Goal: Answer question/provide support

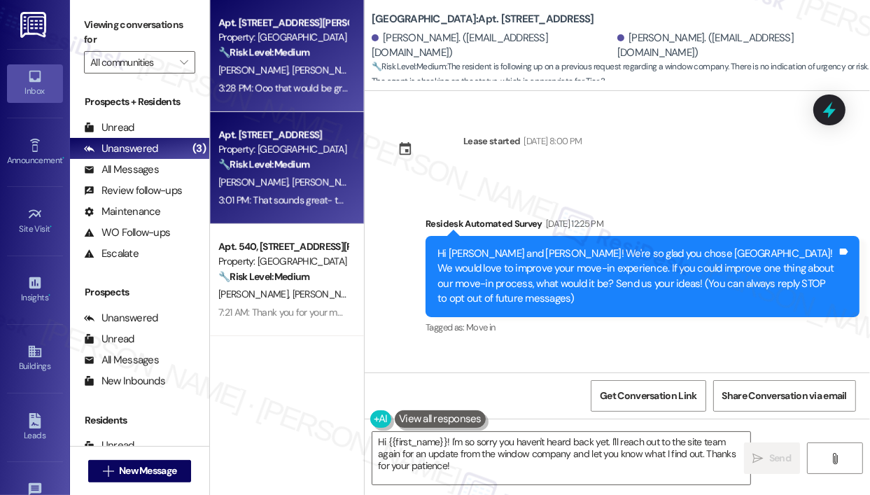
scroll to position [1913, 0]
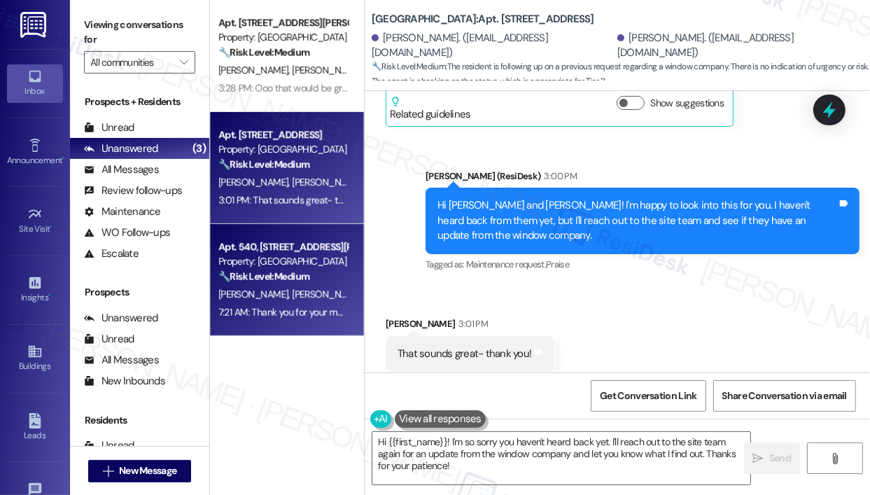
click at [261, 278] on strong "🔧 Risk Level: Medium" at bounding box center [263, 276] width 91 height 13
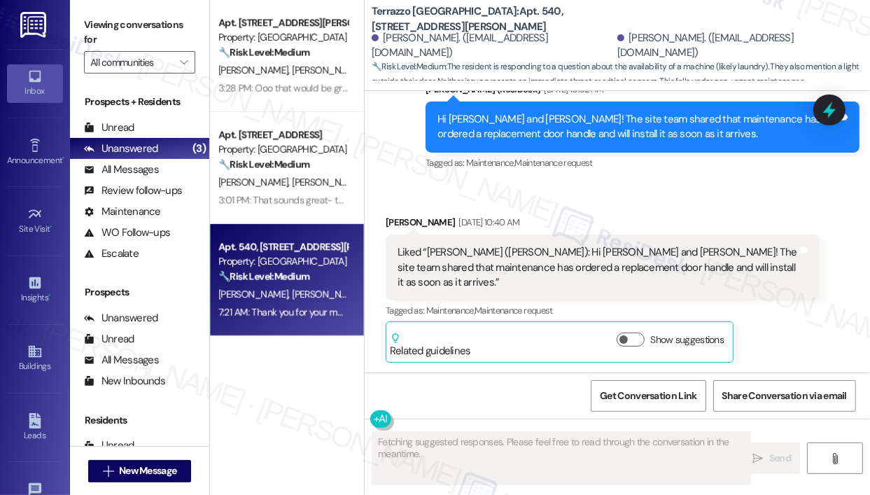
scroll to position [6717, 0]
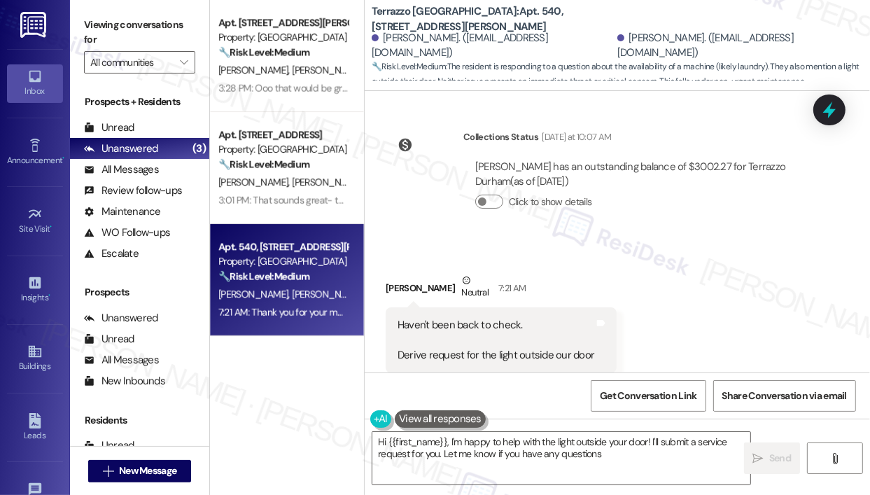
type textarea "Hi {{first_name}}, I'm happy to help with the light outside your door! I'll sub…"
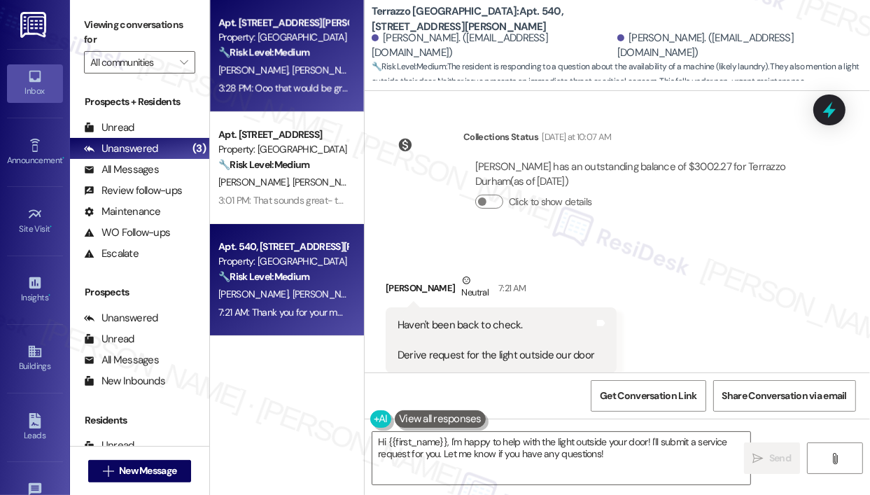
click at [250, 35] on div "Property: [GEOGRAPHIC_DATA]" at bounding box center [282, 37] width 129 height 15
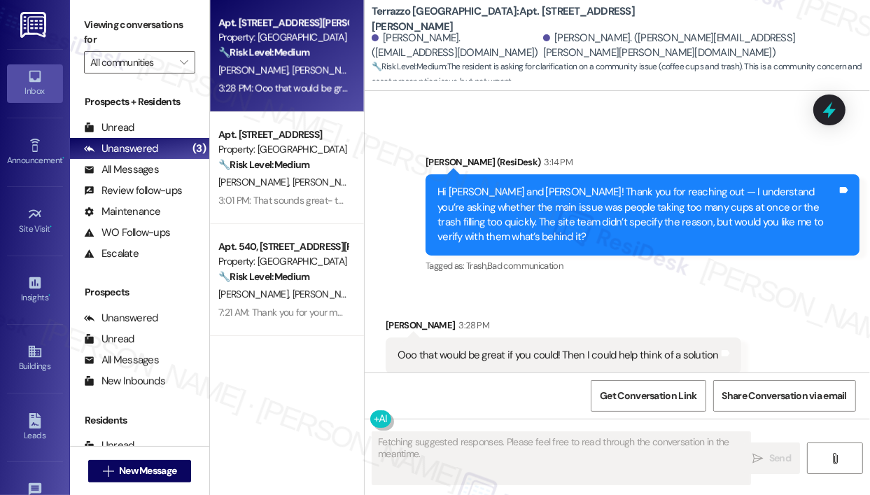
scroll to position [3664, 0]
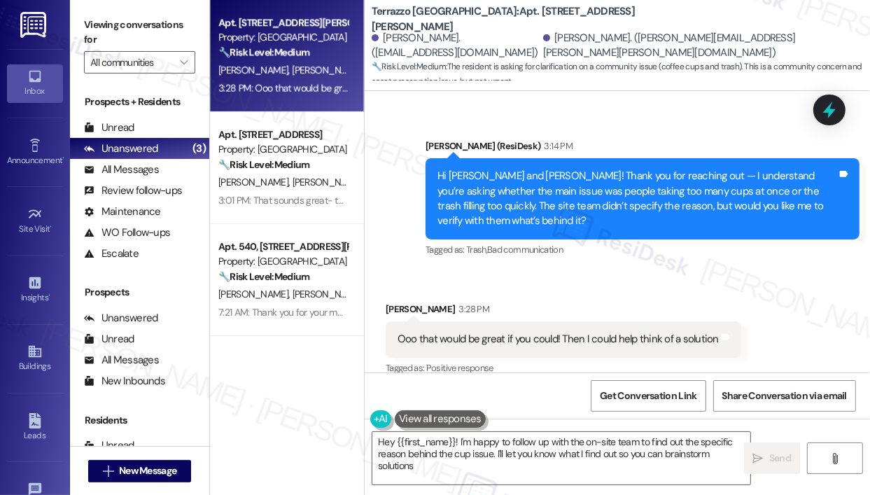
type textarea "Hey {{first_name}}! I'm happy to follow up with the on-site team to find out th…"
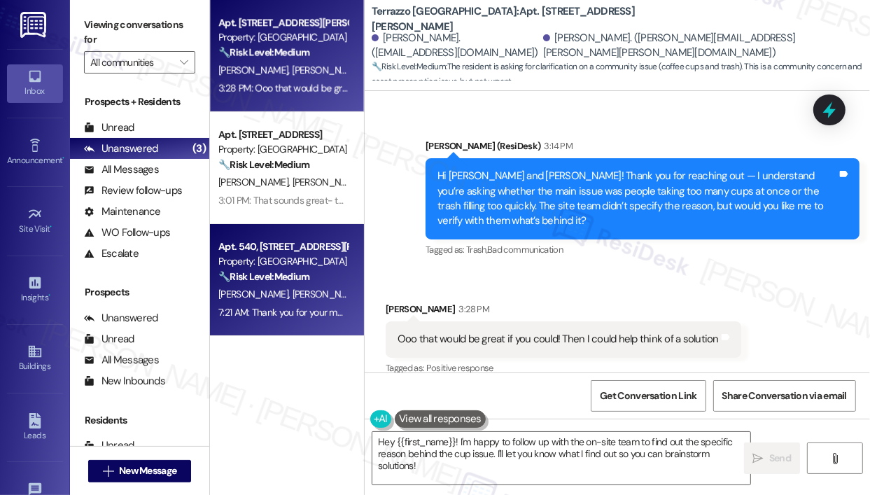
click at [228, 274] on strong "🔧 Risk Level: Medium" at bounding box center [263, 276] width 91 height 13
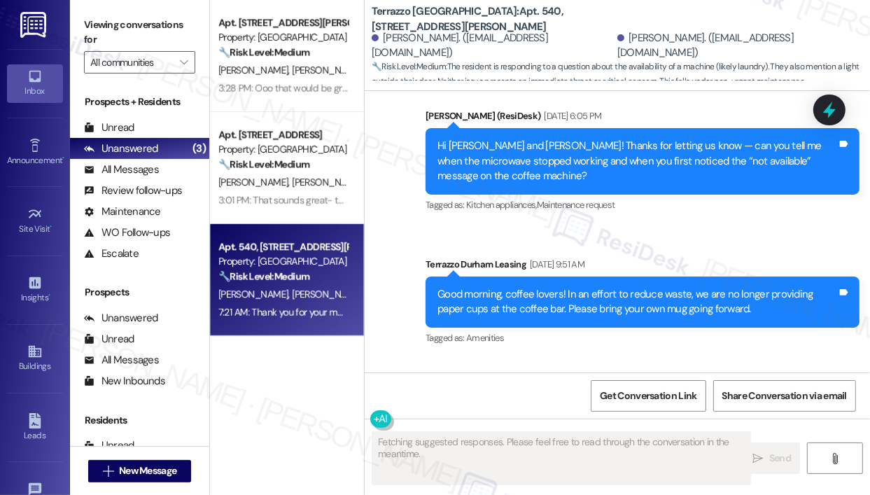
scroll to position [6717, 0]
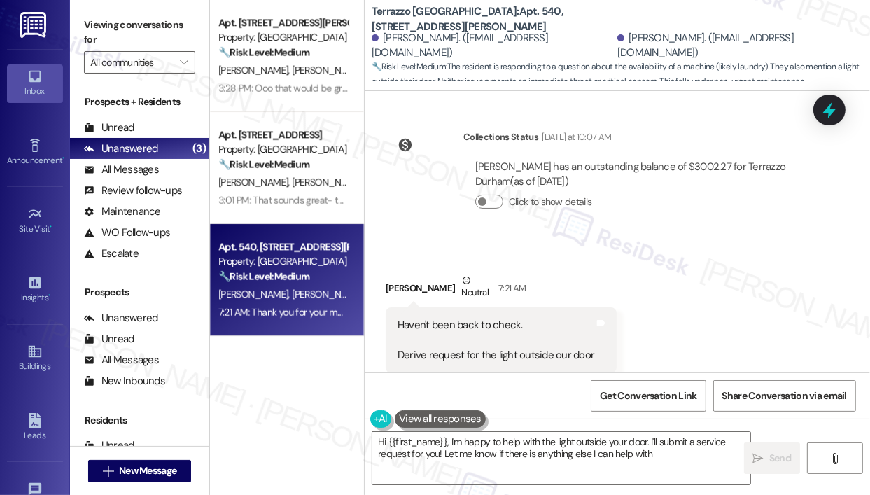
type textarea "Hi {{first_name}}, I'm happy to help with the light outside your door. I'll sub…"
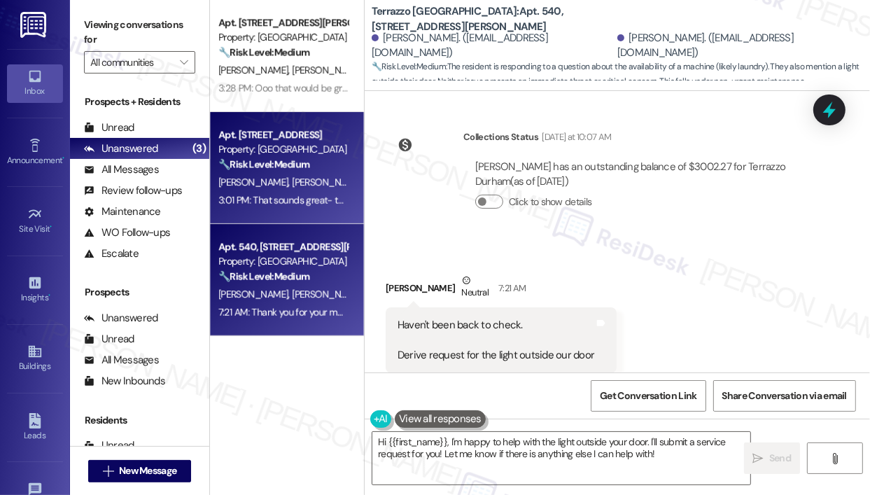
click at [268, 156] on div "Property: [GEOGRAPHIC_DATA]" at bounding box center [282, 149] width 129 height 15
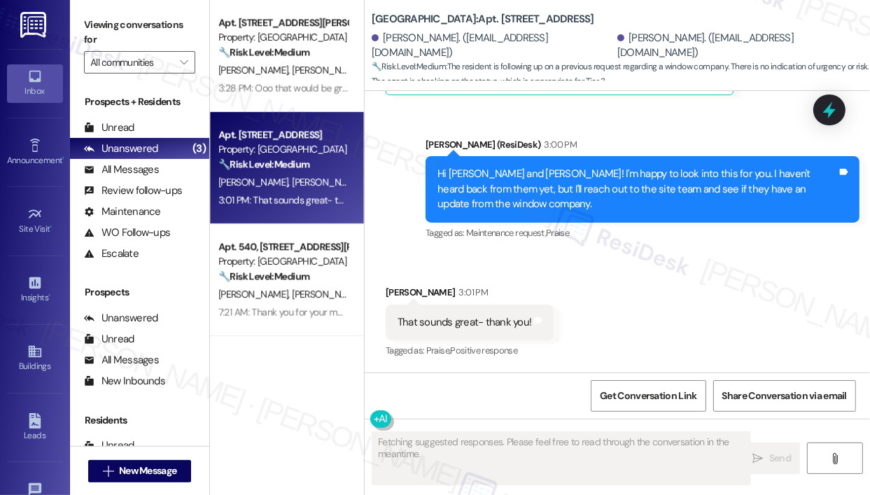
scroll to position [1913, 0]
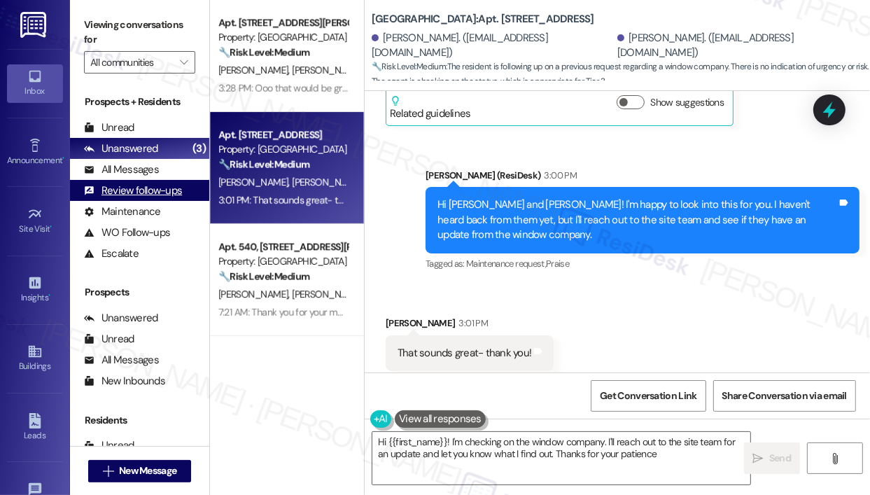
type textarea "Hi {{first_name}}! I'm checking on the window company. I'll reach out to the si…"
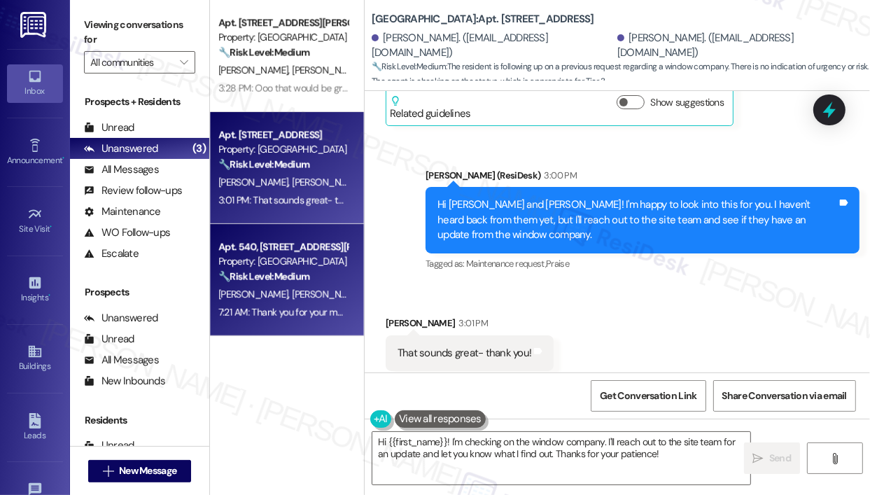
click at [290, 296] on div "[PERSON_NAME] [PERSON_NAME]" at bounding box center [283, 293] width 132 height 17
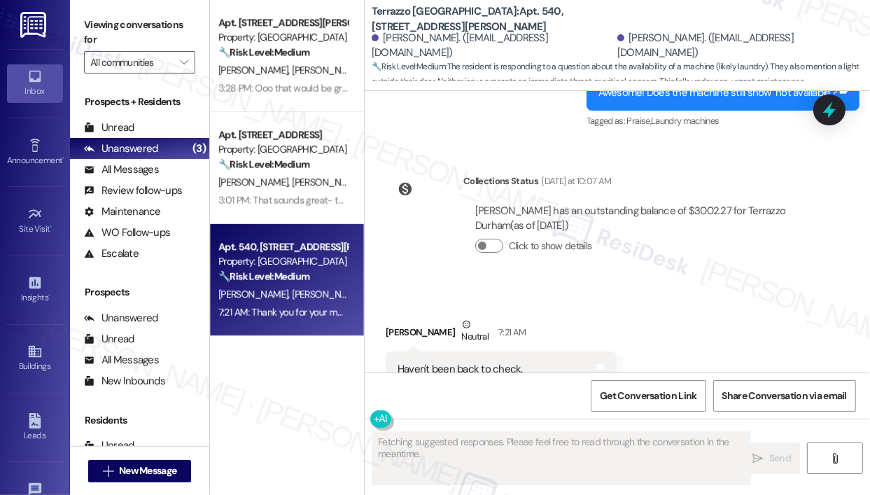
scroll to position [6717, 0]
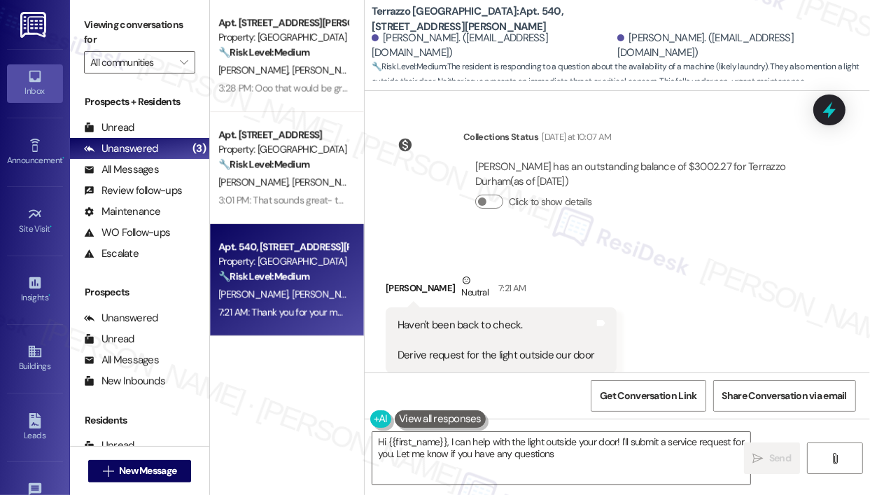
type textarea "Hi {{first_name}}, I can help with the light outside your door! I'll submit a s…"
click at [729, 278] on div "Received via SMS [PERSON_NAME] Neutral 7:21 AM Haven't been back to check. Deri…" at bounding box center [616, 322] width 505 height 163
